Goal: Book appointment/travel/reservation

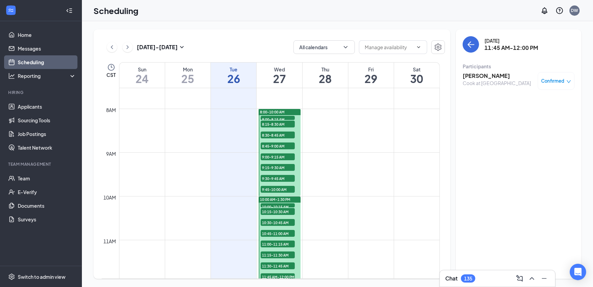
scroll to position [335, 0]
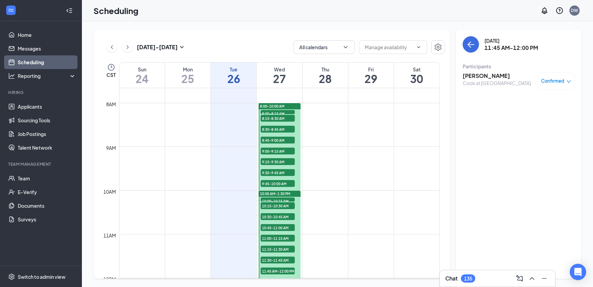
drag, startPoint x: 285, startPoint y: 112, endPoint x: 282, endPoint y: 113, distance: 3.6
click at [285, 111] on span "8:00-8:15 AM" at bounding box center [278, 113] width 34 height 7
click at [278, 116] on span "8:15-8:30 AM" at bounding box center [278, 118] width 34 height 7
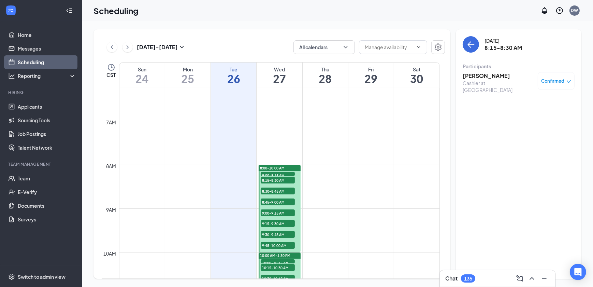
scroll to position [273, 0]
click at [278, 177] on span "8:15-8:30 AM" at bounding box center [278, 179] width 34 height 7
click at [276, 173] on span "8:00-8:15 AM" at bounding box center [278, 175] width 34 height 7
click at [276, 177] on span "8:15-8:30 AM" at bounding box center [278, 179] width 34 height 7
click at [274, 191] on span "8:30-8:45 AM" at bounding box center [278, 190] width 34 height 7
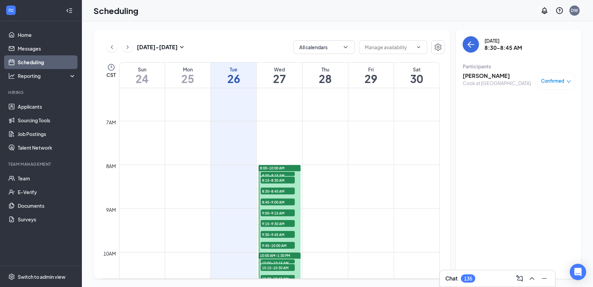
click at [271, 200] on span "8:45-9:00 AM" at bounding box center [278, 201] width 34 height 7
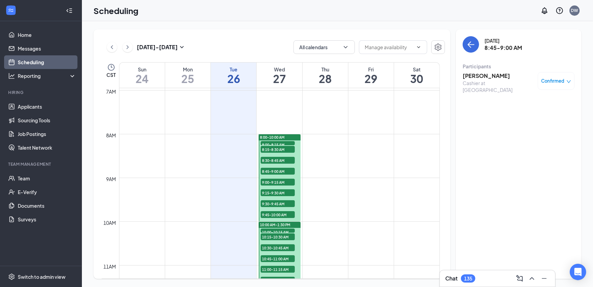
click at [270, 179] on span "9:00-9:15 AM" at bounding box center [278, 181] width 34 height 7
click at [276, 200] on span "9:30-9:45 AM" at bounding box center [278, 203] width 34 height 7
click at [273, 194] on span "9:15-9:30 AM" at bounding box center [278, 192] width 34 height 7
click at [273, 204] on span "9:30-9:45 AM" at bounding box center [278, 203] width 34 height 7
click at [270, 205] on span "9:30-9:45 AM" at bounding box center [278, 203] width 34 height 7
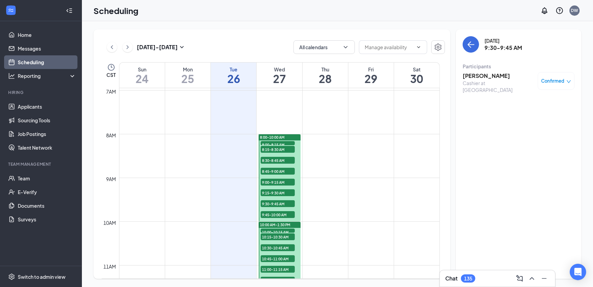
click at [273, 213] on span "9:45-10:00 AM" at bounding box center [278, 214] width 34 height 7
click at [278, 229] on span "10:00-10:15 AM" at bounding box center [278, 231] width 34 height 7
click at [278, 234] on span "10:15-10:30 AM" at bounding box center [278, 236] width 34 height 7
click at [278, 246] on span "10:30-10:45 AM" at bounding box center [278, 247] width 34 height 7
click at [276, 259] on span "10:45-11:00 AM" at bounding box center [278, 258] width 34 height 7
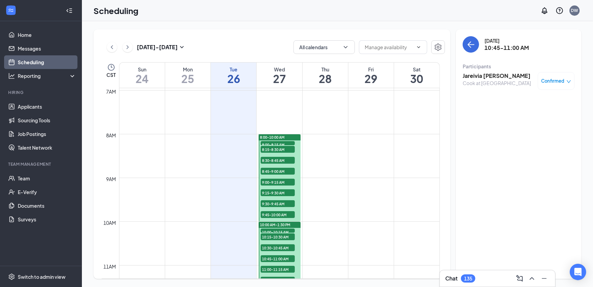
click at [269, 268] on span "11:00-11:15 AM" at bounding box center [278, 269] width 34 height 7
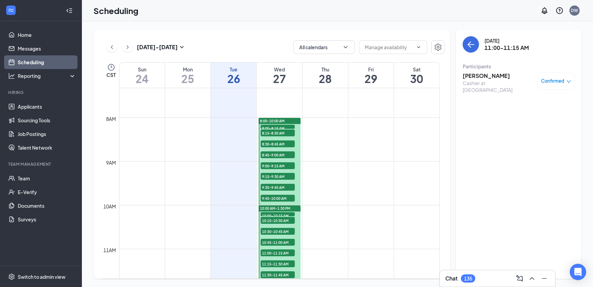
scroll to position [335, 0]
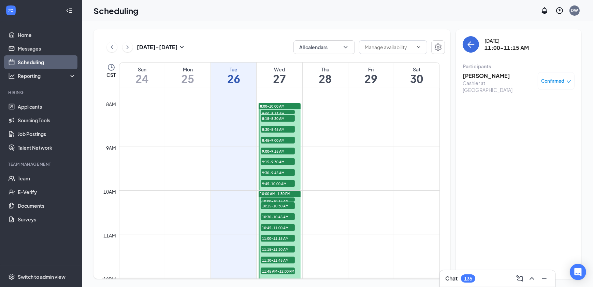
click at [275, 238] on span "11:00-11:15 AM" at bounding box center [278, 237] width 34 height 7
click at [274, 250] on span "11:15-11:30 AM" at bounding box center [278, 248] width 34 height 7
click at [273, 258] on span "11:30-11:45 AM" at bounding box center [278, 259] width 34 height 7
click at [271, 272] on span "11:45 AM-12:00 PM" at bounding box center [278, 270] width 34 height 7
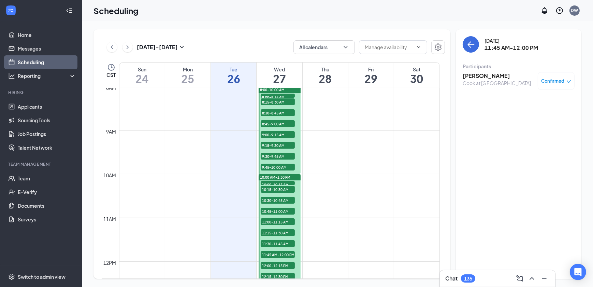
scroll to position [366, 0]
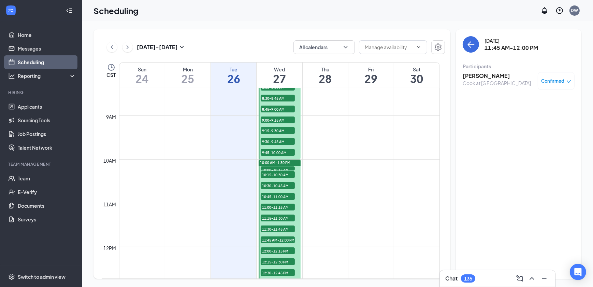
click at [273, 247] on span "12:00-12:15 PM" at bounding box center [278, 250] width 34 height 7
click at [269, 261] on span "12:15-12:30 PM" at bounding box center [278, 261] width 34 height 7
click at [269, 276] on div at bounding box center [280, 235] width 42 height 152
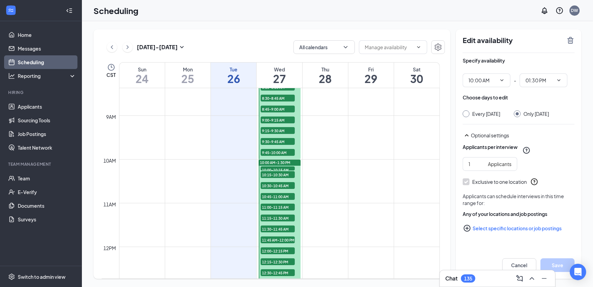
click at [268, 271] on span "12:30-12:45 PM" at bounding box center [278, 272] width 34 height 7
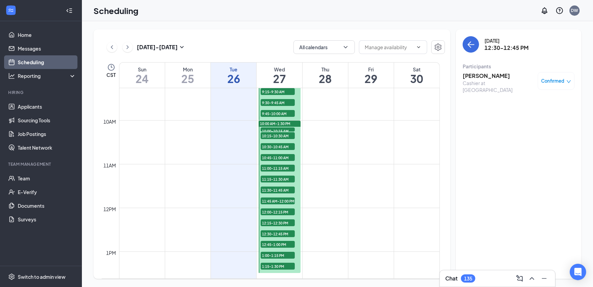
scroll to position [428, 0]
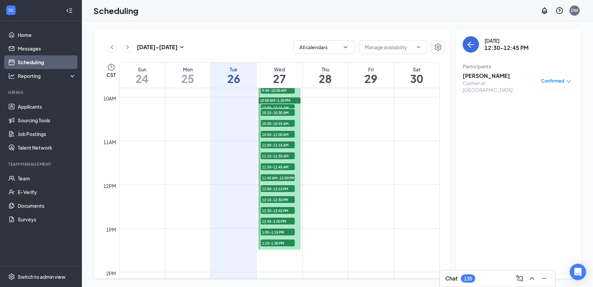
click at [273, 241] on span "1:15-1:30 PM" at bounding box center [278, 242] width 34 height 7
click at [273, 232] on span "1:00-1:15 PM" at bounding box center [278, 231] width 34 height 7
click at [275, 224] on div "12:45-1:00 PM 1" at bounding box center [278, 220] width 34 height 7
click at [274, 214] on div at bounding box center [280, 173] width 42 height 152
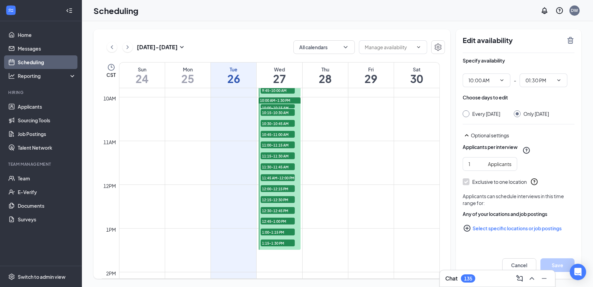
click at [275, 209] on span "12:30-12:45 PM" at bounding box center [278, 210] width 34 height 7
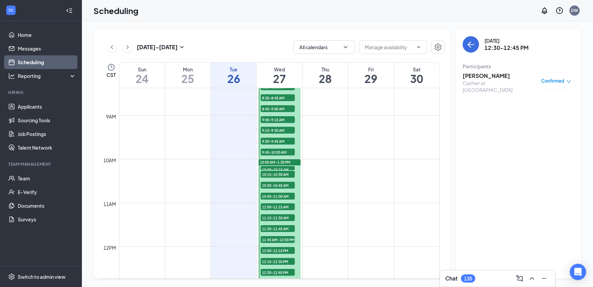
scroll to position [335, 0]
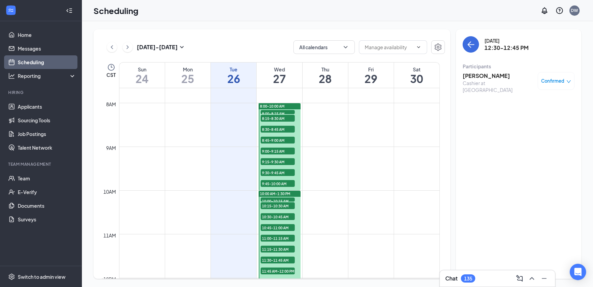
click at [291, 12] on div "Scheduling DW" at bounding box center [337, 10] width 511 height 21
